Goal: Task Accomplishment & Management: Use online tool/utility

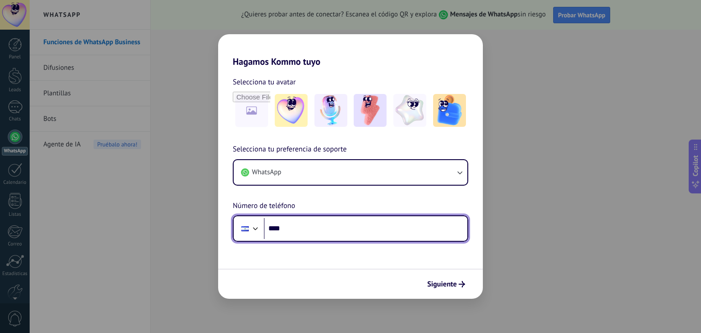
click at [311, 229] on input "****" at bounding box center [365, 228] width 203 height 21
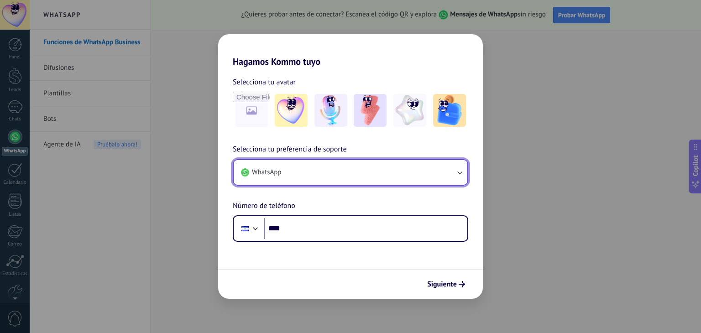
click at [345, 167] on button "WhatsApp" at bounding box center [351, 172] width 234 height 25
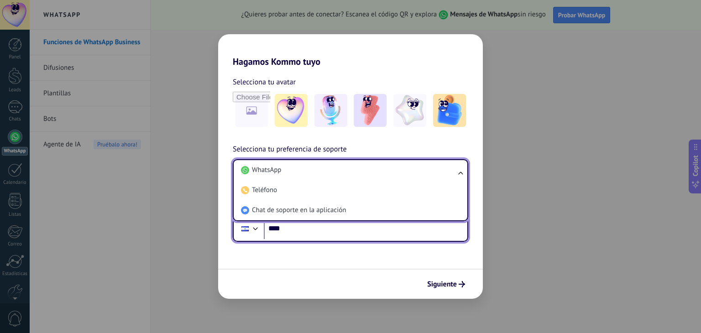
click at [334, 232] on input "****" at bounding box center [365, 228] width 203 height 21
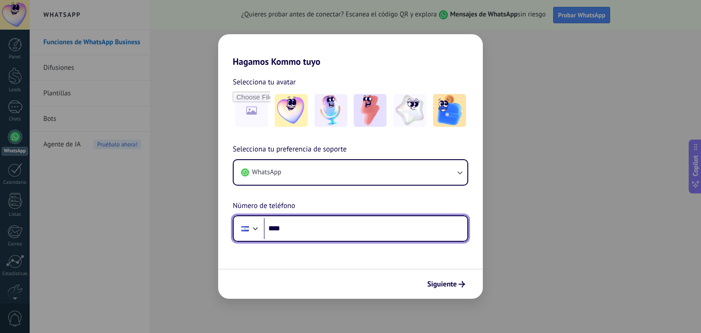
click at [334, 232] on input "****" at bounding box center [365, 228] width 203 height 21
type input "**********"
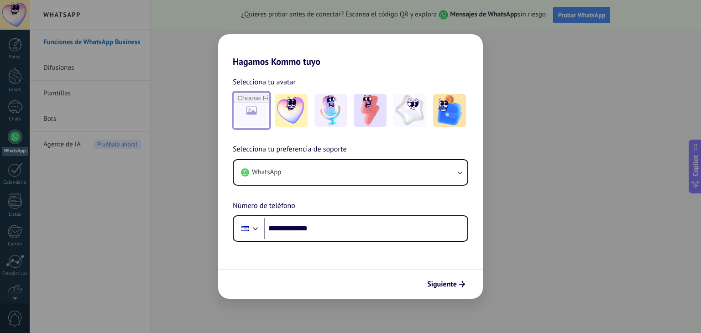
click at [247, 113] on input "file" at bounding box center [252, 111] width 36 height 36
click at [447, 287] on span "Siguiente" at bounding box center [442, 284] width 30 height 6
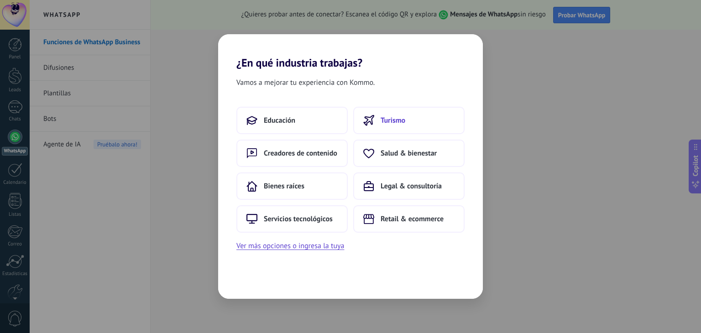
click at [398, 121] on span "Turismo" at bounding box center [393, 120] width 25 height 9
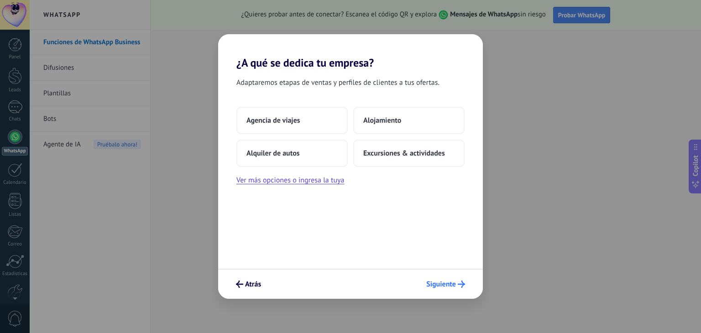
click at [442, 283] on span "Siguiente" at bounding box center [441, 284] width 30 height 6
click at [390, 117] on span "Alojamiento" at bounding box center [382, 120] width 38 height 9
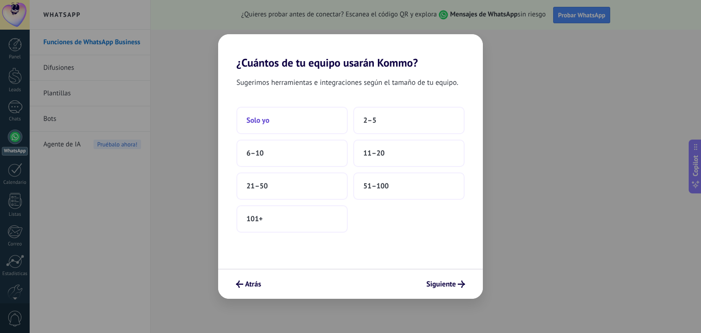
click at [316, 120] on button "Solo yo" at bounding box center [291, 120] width 111 height 27
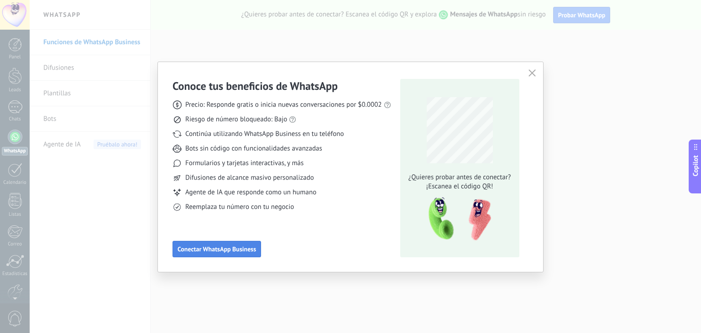
click at [208, 251] on span "Conectar WhatsApp Business" at bounding box center [216, 249] width 78 height 6
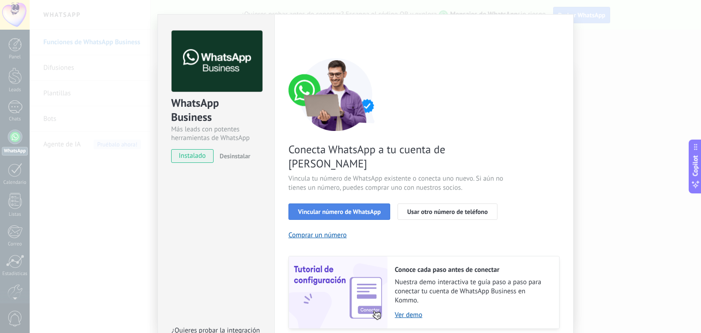
scroll to position [39, 0]
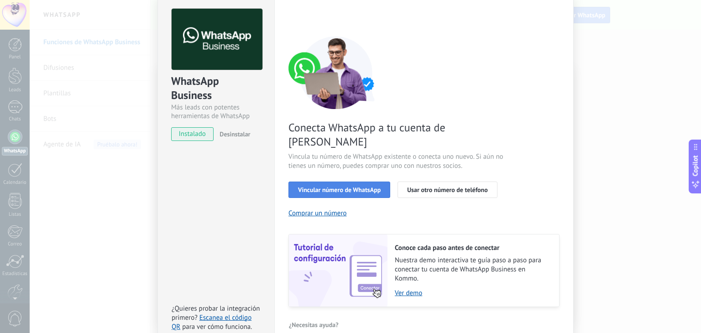
click at [364, 187] on span "Vincular número de WhatsApp" at bounding box center [339, 190] width 83 height 6
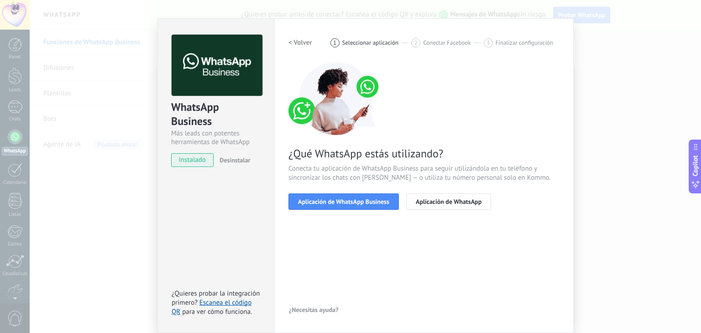
scroll to position [13, 0]
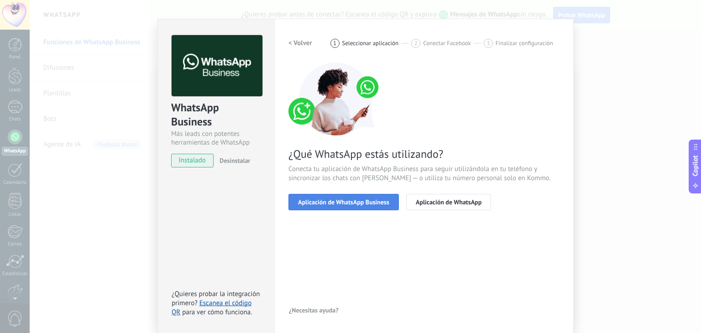
click at [358, 202] on span "Aplicación de WhatsApp Business" at bounding box center [343, 202] width 91 height 6
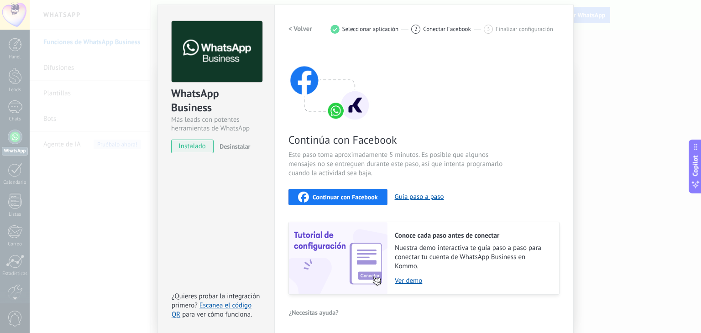
scroll to position [29, 0]
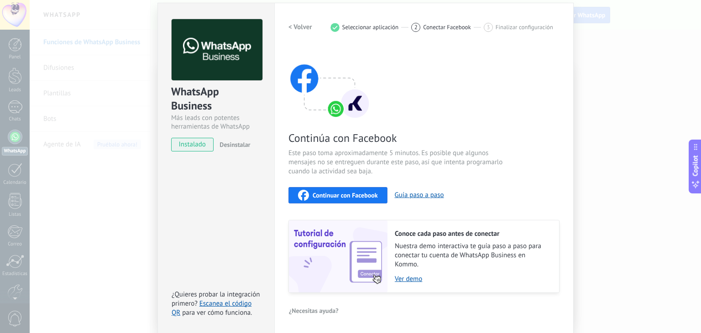
click at [345, 198] on span "Continuar con Facebook" at bounding box center [345, 195] width 65 height 6
click at [612, 101] on div "WhatsApp Business Más leads con potentes herramientas de WhatsApp instalado Des…" at bounding box center [365, 166] width 671 height 333
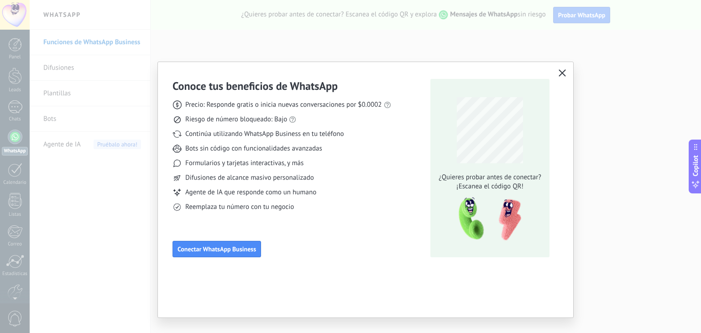
scroll to position [0, 0]
click at [559, 71] on icon "button" at bounding box center [561, 72] width 7 height 7
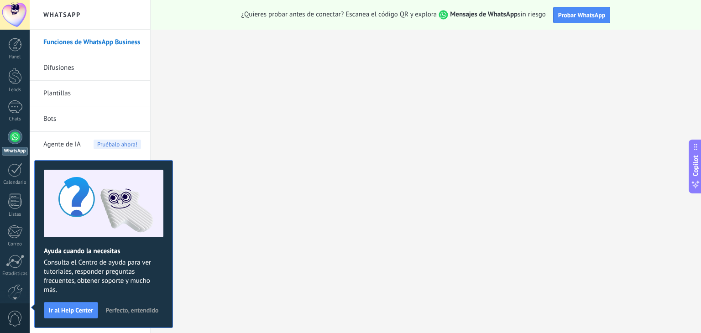
click at [124, 308] on span "Perfecto, entendido" at bounding box center [131, 310] width 53 height 6
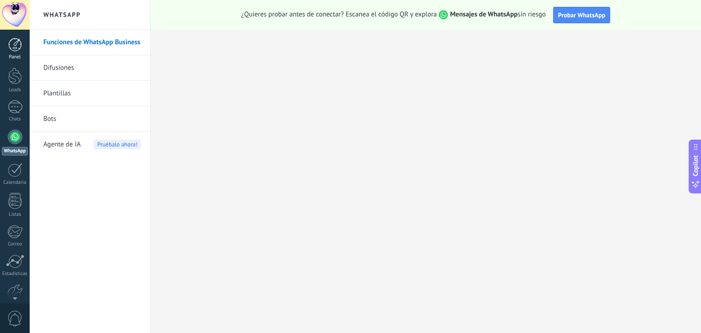
click at [14, 52] on link "Panel" at bounding box center [15, 49] width 30 height 22
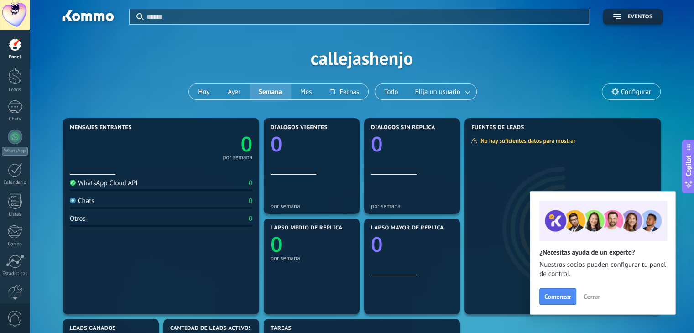
click at [588, 295] on span "Cerrar" at bounding box center [592, 296] width 16 height 6
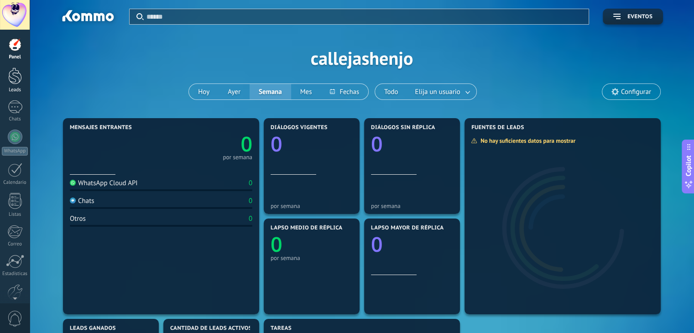
click at [17, 84] on link "Leads" at bounding box center [15, 81] width 30 height 26
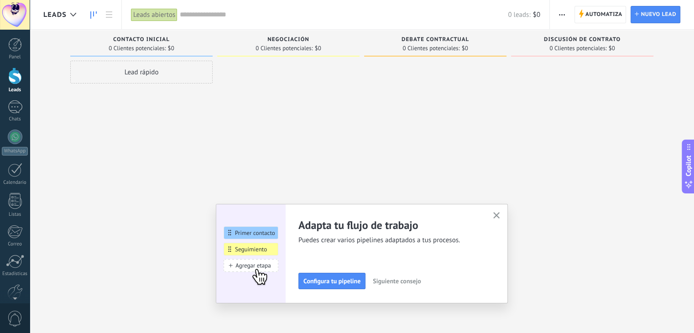
click at [499, 216] on use "button" at bounding box center [496, 215] width 7 height 7
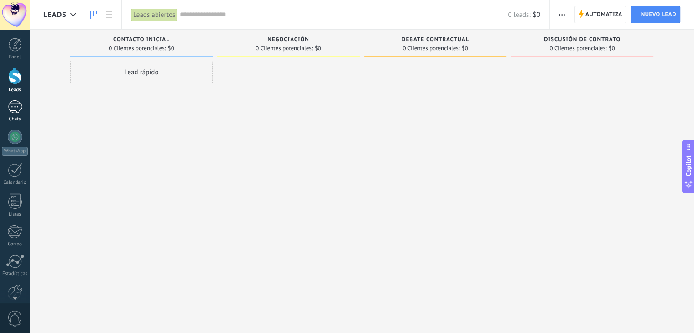
click at [13, 109] on div at bounding box center [15, 106] width 15 height 13
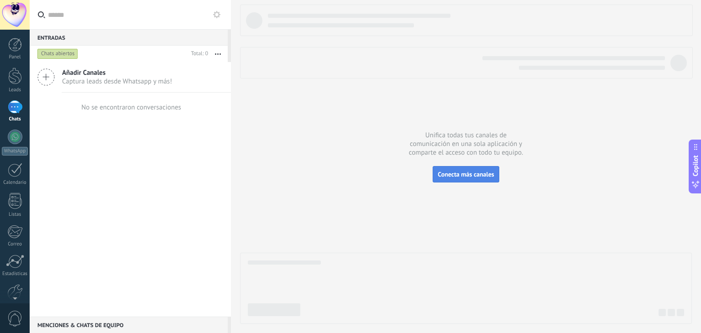
click at [461, 176] on span "Conecta más canales" at bounding box center [466, 174] width 56 height 8
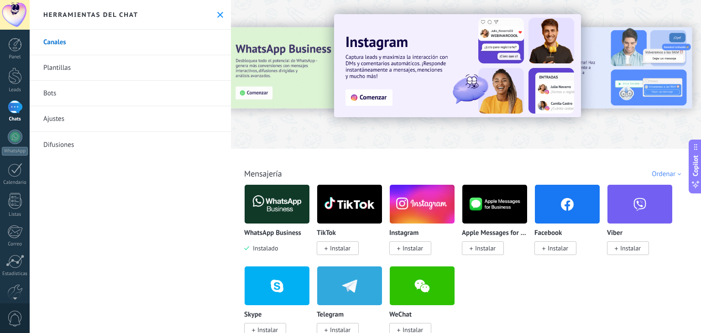
click at [217, 16] on icon at bounding box center [220, 15] width 6 height 6
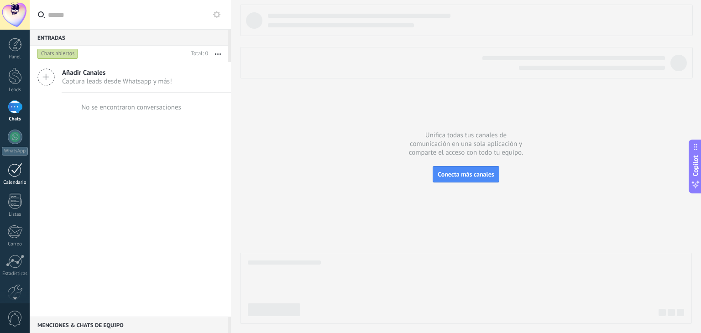
click at [17, 166] on div at bounding box center [15, 170] width 15 height 14
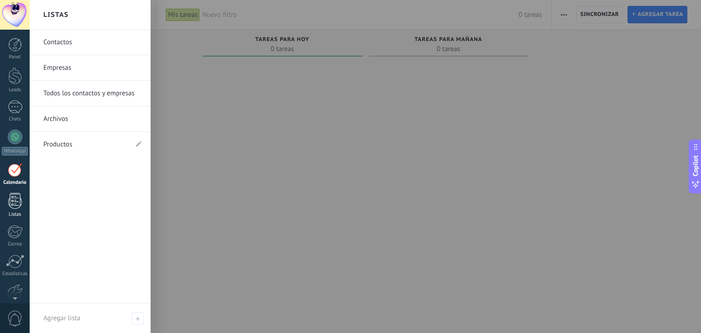
click at [11, 209] on div at bounding box center [15, 201] width 14 height 16
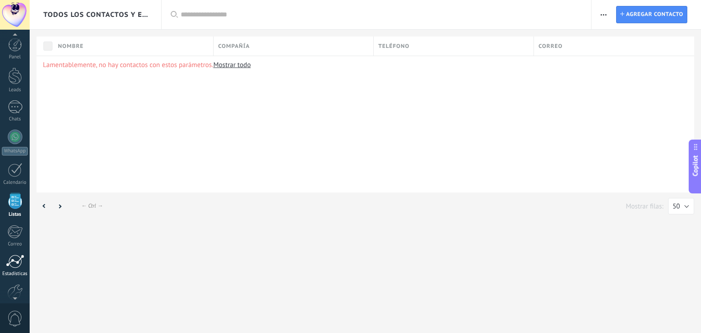
scroll to position [23, 0]
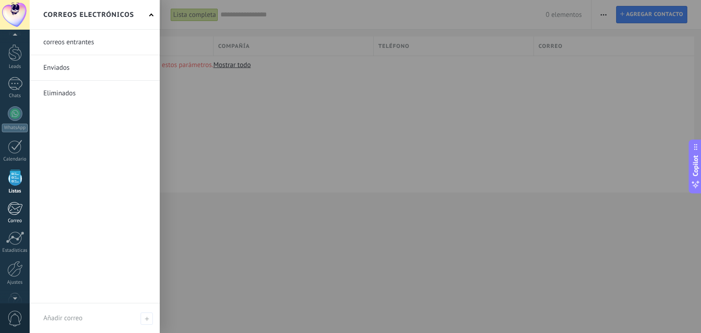
click at [14, 212] on div at bounding box center [14, 209] width 15 height 14
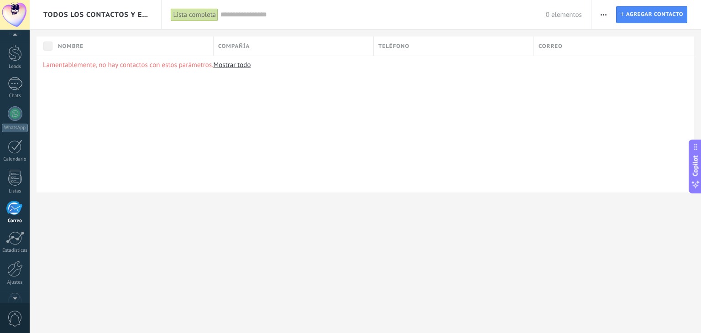
scroll to position [46, 0]
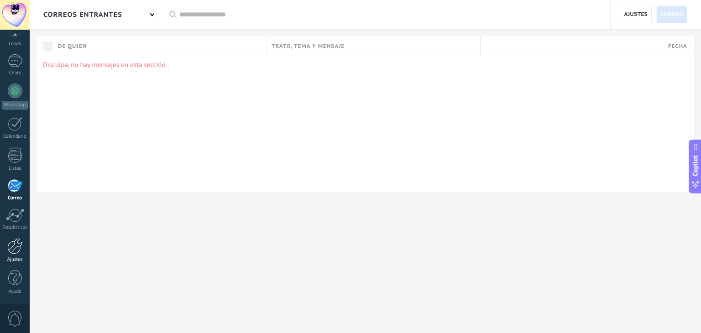
click at [16, 247] on div at bounding box center [15, 246] width 16 height 16
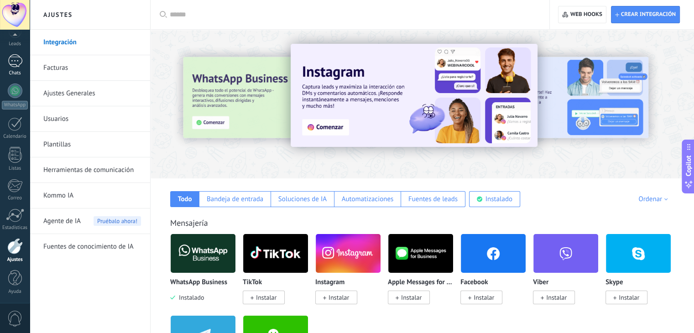
click at [21, 67] on div at bounding box center [15, 60] width 15 height 13
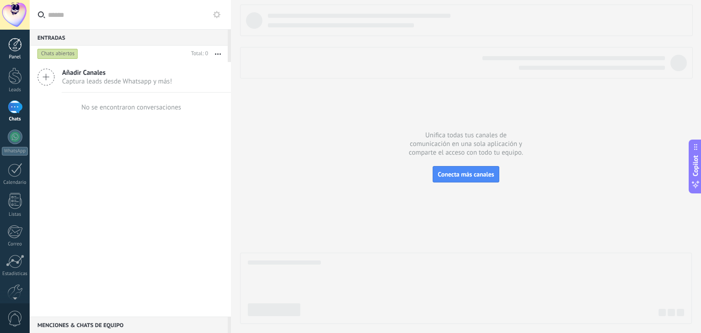
click at [14, 49] on div at bounding box center [15, 45] width 14 height 14
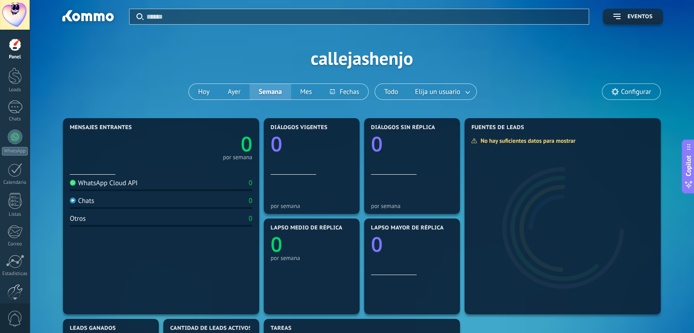
click at [11, 288] on div at bounding box center [15, 292] width 16 height 16
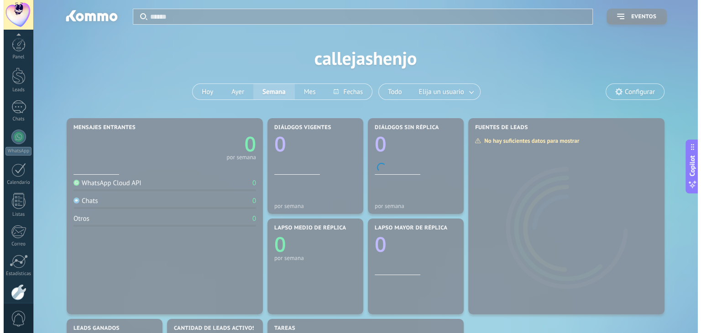
scroll to position [46, 0]
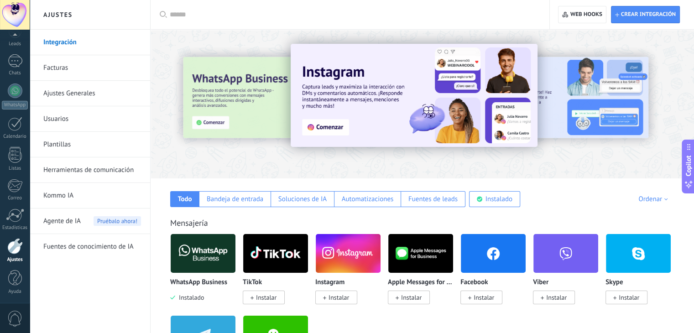
click at [201, 251] on img at bounding box center [203, 253] width 65 height 44
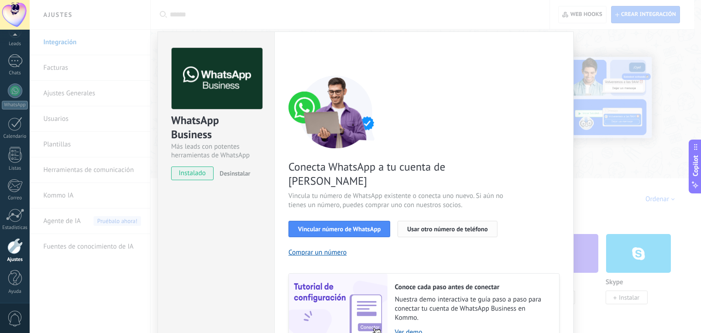
click at [423, 226] on span "Usar otro número de teléfono" at bounding box center [447, 229] width 80 height 6
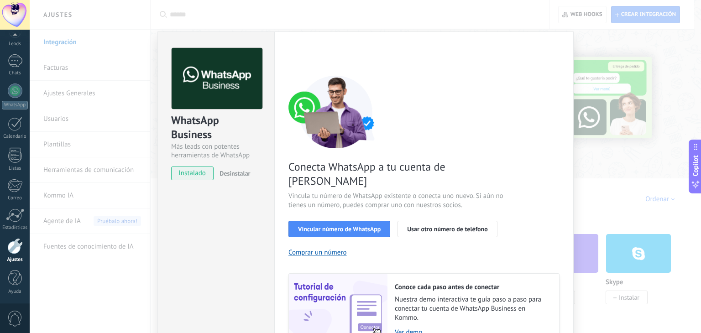
scroll to position [39, 0]
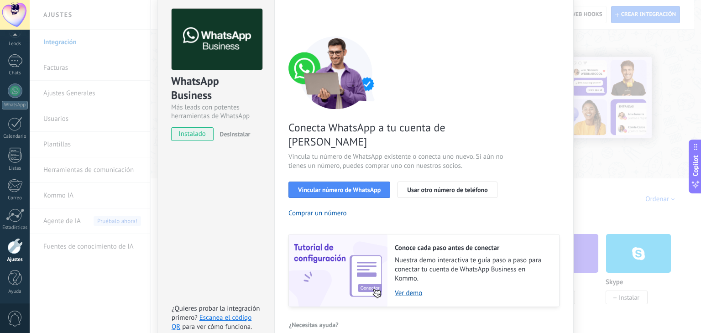
click at [578, 181] on div "WhatsApp Business Más leads con potentes herramientas de WhatsApp instalado Des…" at bounding box center [365, 166] width 671 height 333
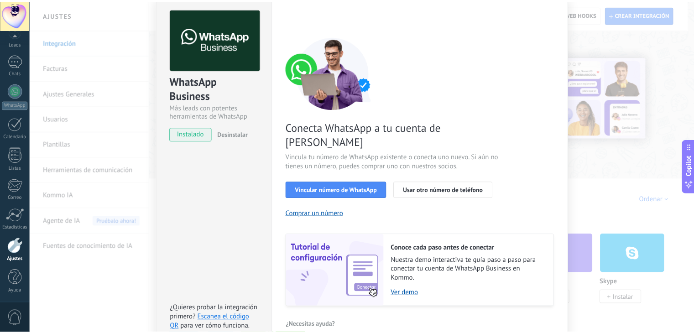
scroll to position [0, 0]
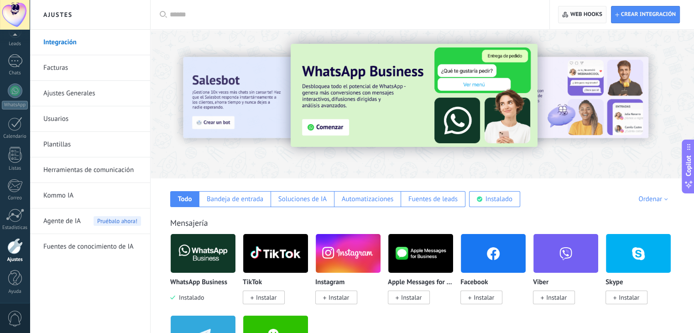
click at [574, 15] on span "Web hooks 0" at bounding box center [586, 14] width 32 height 7
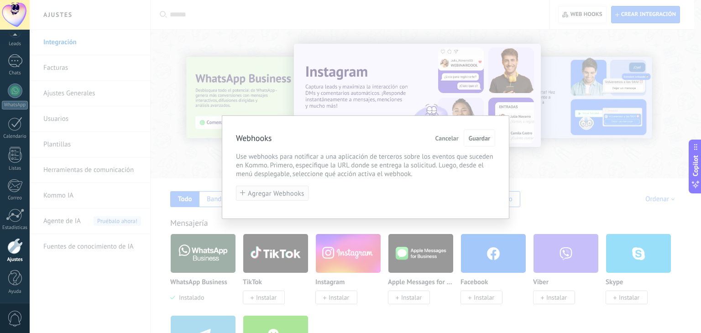
click at [293, 192] on span "Agregar Webhooks" at bounding box center [276, 193] width 57 height 7
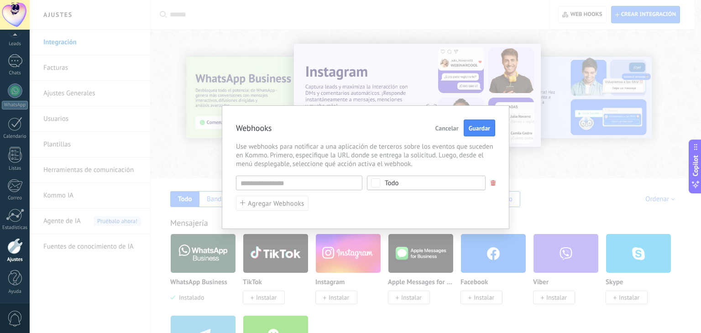
click at [542, 115] on div "Webhooks Cancelar Guardar Use webhooks para notificar a una aplicación de terce…" at bounding box center [365, 166] width 671 height 333
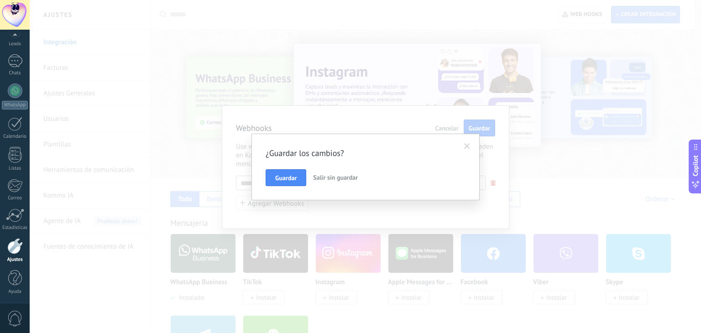
click at [347, 177] on span "Salir sin guardar" at bounding box center [335, 177] width 45 height 8
